Goal: Transaction & Acquisition: Book appointment/travel/reservation

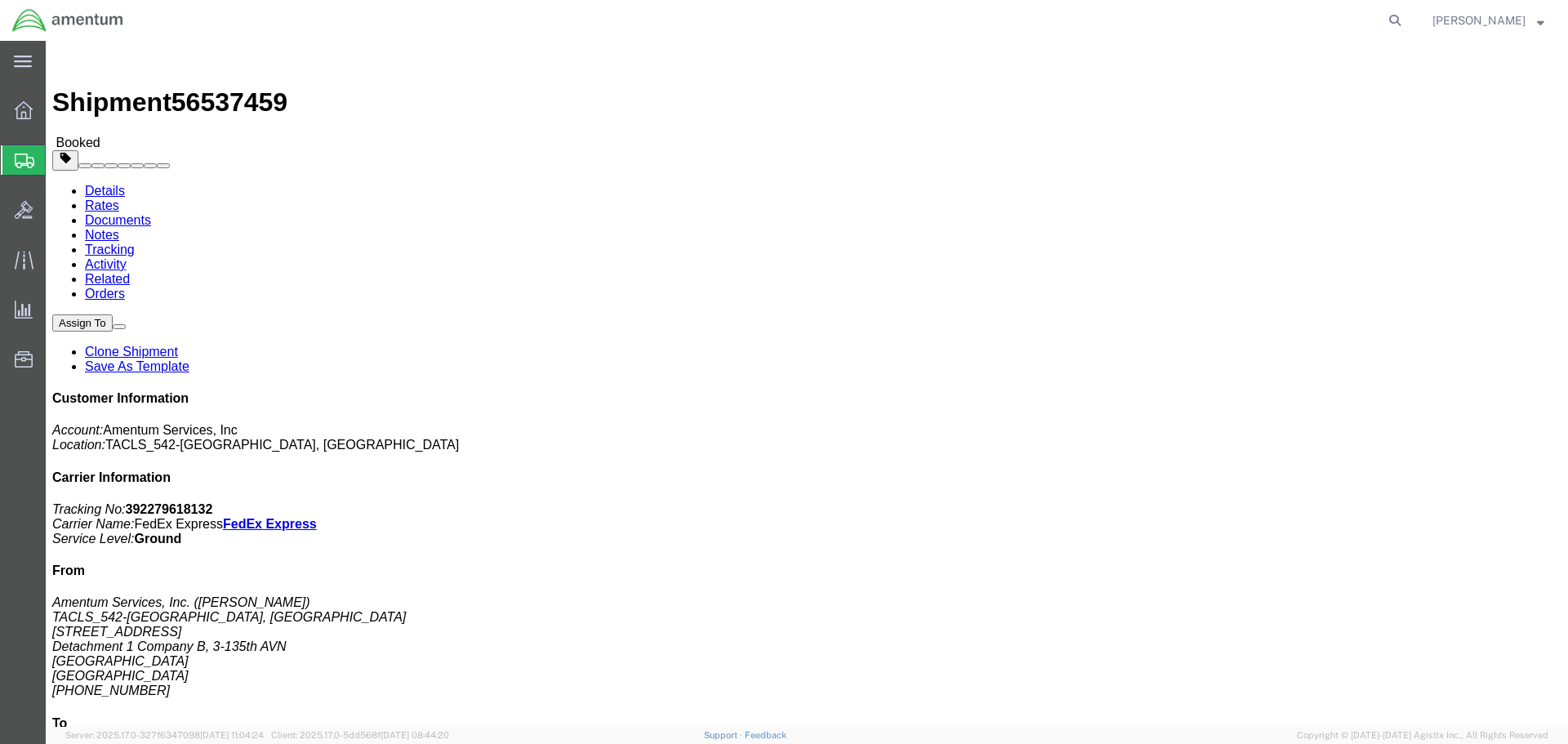
click at [58, 162] on span "Shipments" at bounding box center [51, 160] width 13 height 33
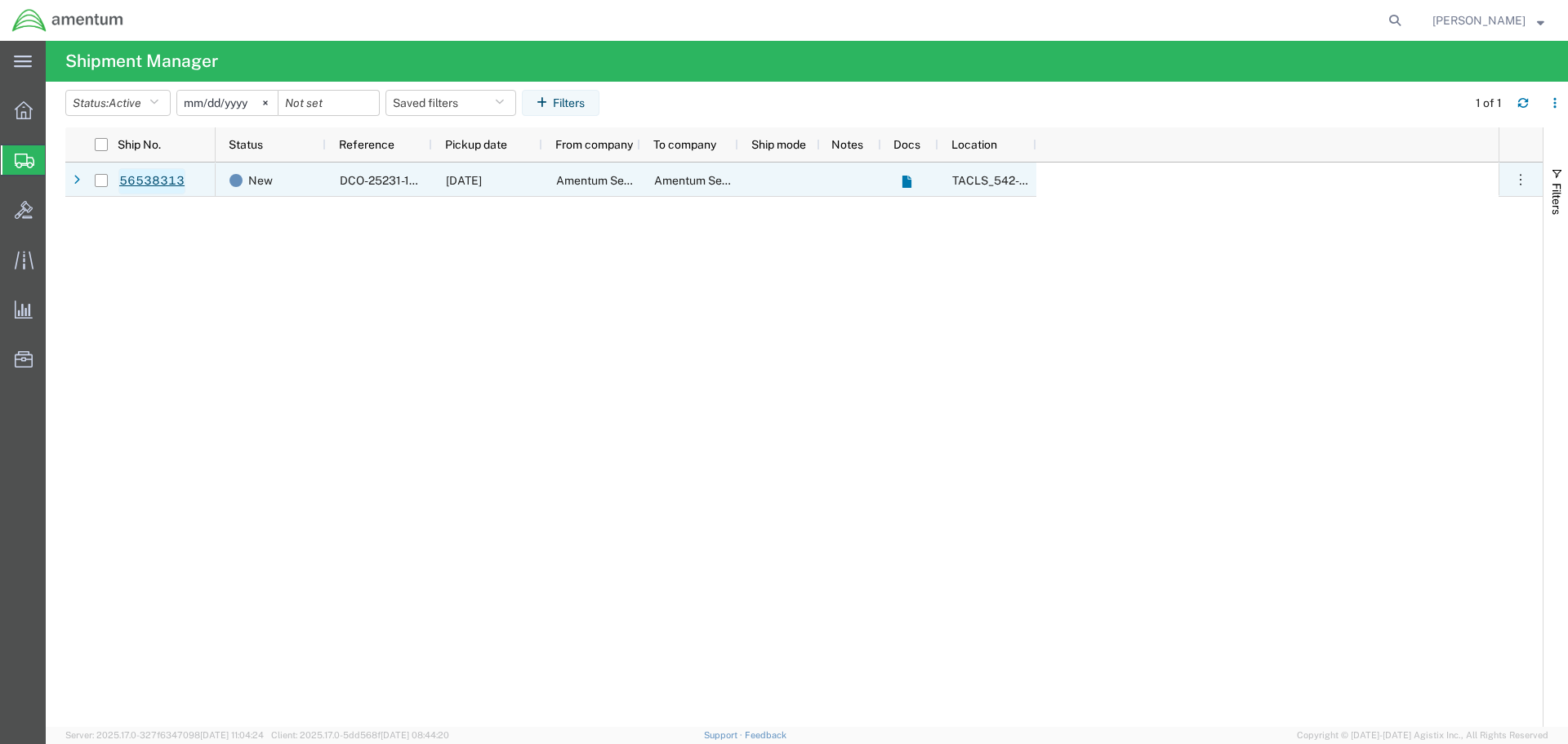
click at [143, 175] on link "56538313" at bounding box center [152, 181] width 67 height 26
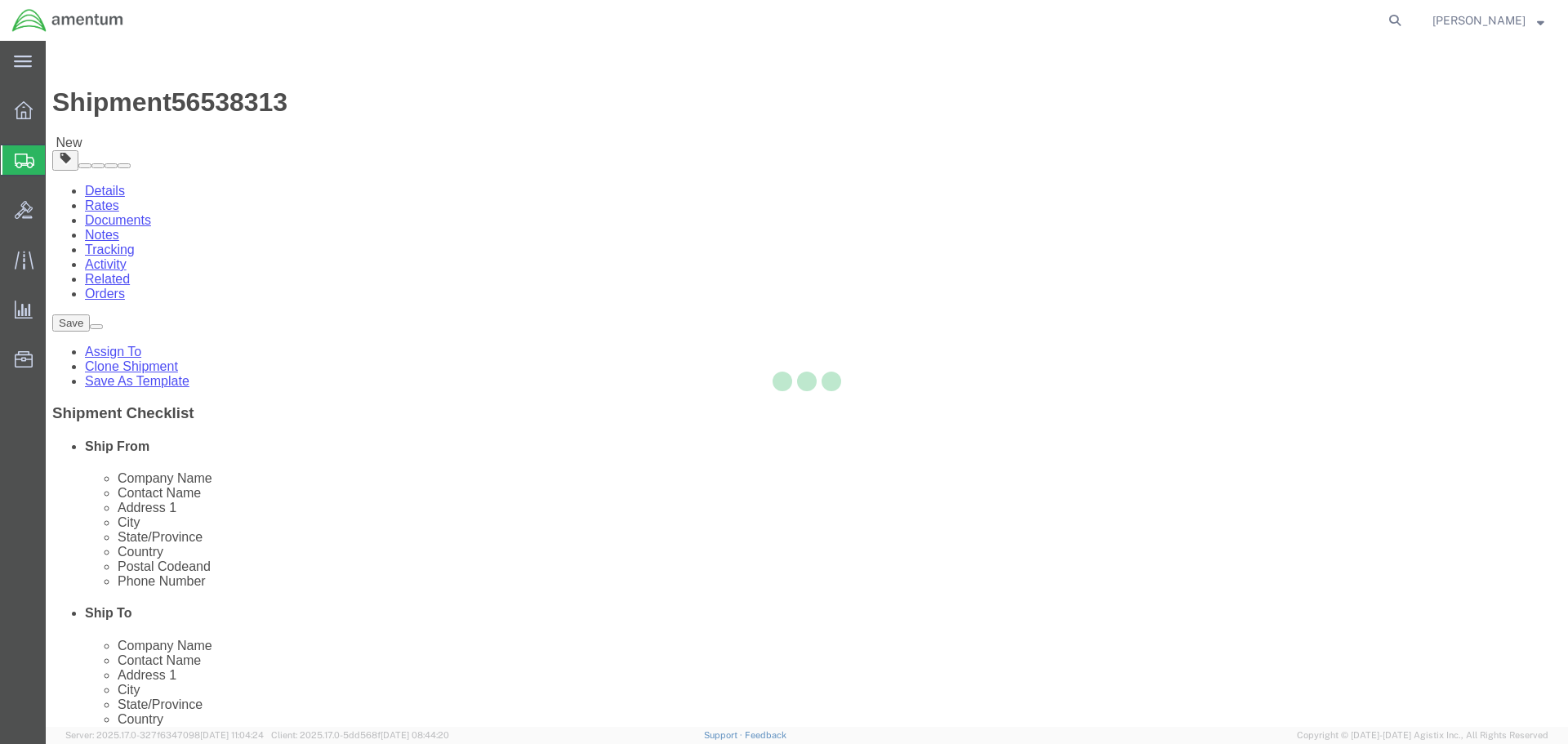
select select "42694"
select select "42696"
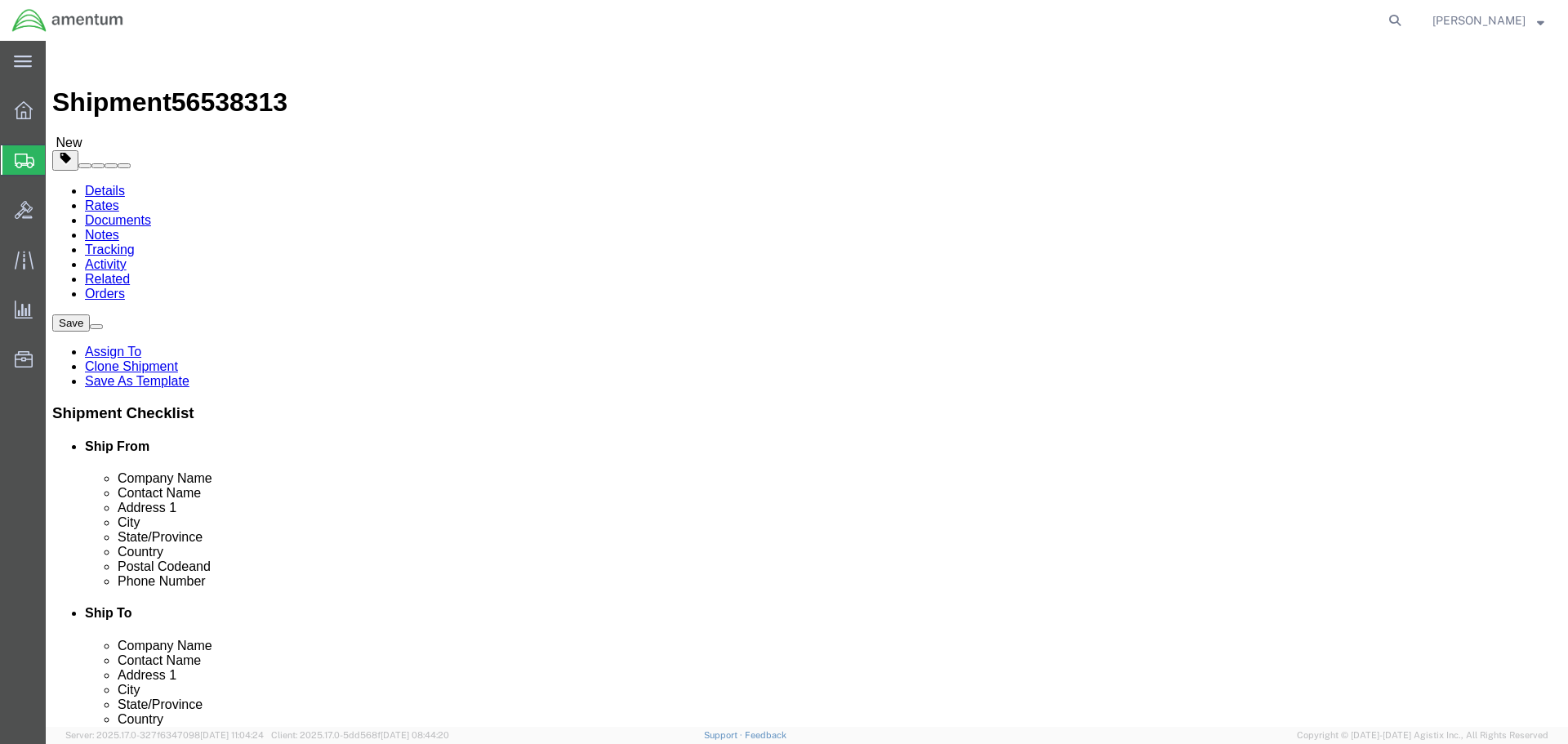
click button "Rate Shipment"
